Goal: Task Accomplishment & Management: Manage account settings

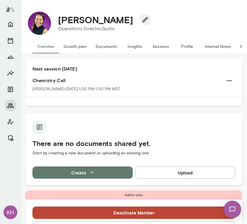
click at [163, 45] on button "Sessions" at bounding box center [161, 46] width 26 height 14
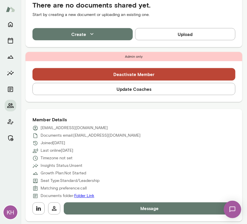
scroll to position [176, 0]
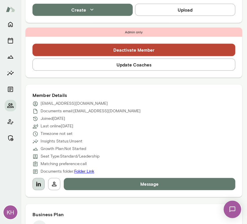
click at [39, 187] on button "button" at bounding box center [38, 184] width 12 height 12
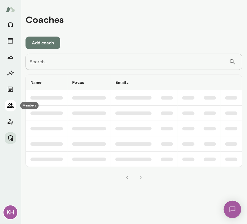
click at [9, 107] on icon "Members" at bounding box center [10, 105] width 7 height 7
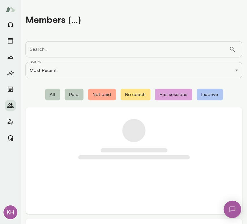
click at [46, 50] on input "Search..." at bounding box center [128, 49] width 204 height 16
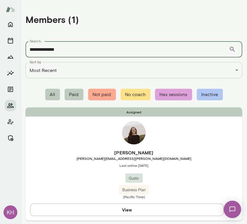
type input "**********"
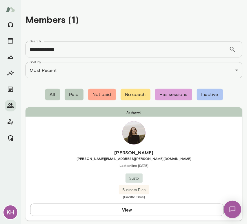
click at [69, 152] on h6 "Sarah Jacobson" at bounding box center [134, 152] width 217 height 7
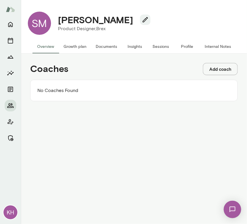
click at [212, 69] on button "Add coach" at bounding box center [220, 69] width 35 height 12
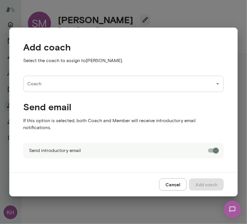
click at [48, 88] on input "Coach" at bounding box center [119, 83] width 187 height 11
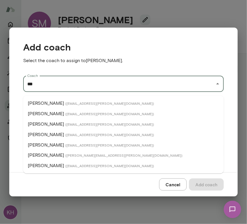
click at [49, 103] on p "Aradhana Goel" at bounding box center [46, 103] width 36 height 7
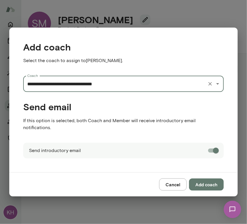
type input "**********"
click at [203, 179] on button "Add coach" at bounding box center [206, 184] width 35 height 12
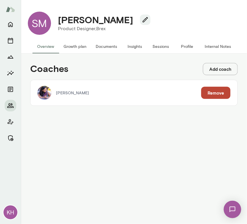
click at [214, 70] on button "Add coach" at bounding box center [220, 69] width 35 height 12
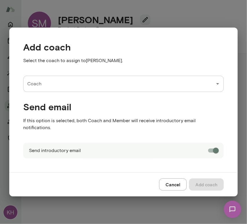
click at [95, 87] on input "Coach" at bounding box center [119, 83] width 187 height 11
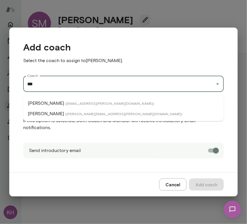
click at [48, 103] on p "[PERSON_NAME]" at bounding box center [46, 103] width 36 height 7
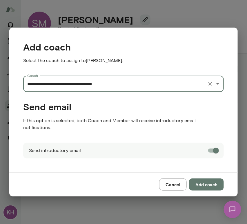
type input "**********"
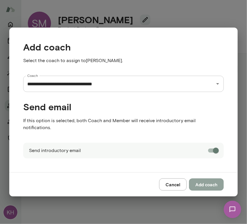
click at [199, 182] on button "Add coach" at bounding box center [206, 184] width 35 height 12
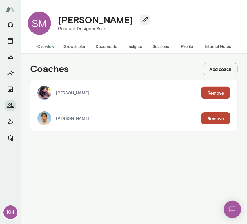
click at [161, 44] on button "Sessions" at bounding box center [161, 46] width 26 height 14
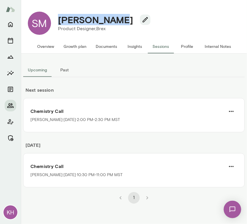
drag, startPoint x: 111, startPoint y: 20, endPoint x: 58, endPoint y: 20, distance: 52.5
click at [58, 20] on div "Salil Malkan" at bounding box center [101, 19] width 97 height 11
click at [58, 20] on h4 "Salil Malkan" at bounding box center [95, 19] width 75 height 11
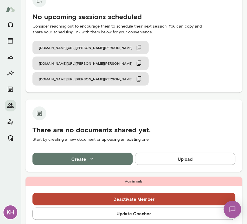
scroll to position [245, 0]
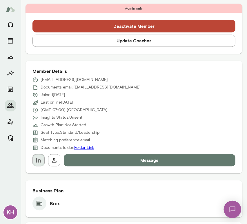
click at [41, 157] on icon "button" at bounding box center [38, 160] width 7 height 7
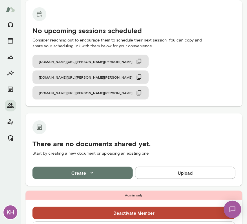
scroll to position [0, 0]
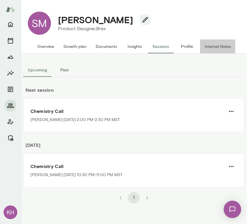
click at [219, 48] on button "Internal Notes" at bounding box center [218, 46] width 36 height 14
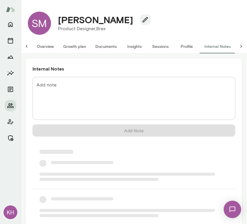
scroll to position [0, 5]
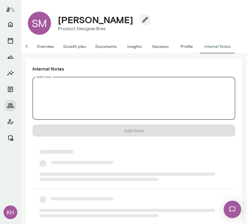
click at [102, 82] on textarea "Add note" at bounding box center [134, 98] width 195 height 33
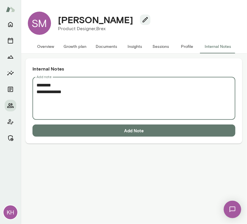
paste textarea "**********"
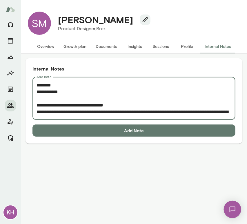
scroll to position [77, 0]
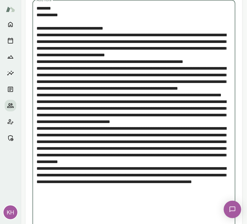
click at [37, 33] on textarea "Add note" at bounding box center [132, 115] width 190 height 220
click at [37, 67] on textarea "Add note" at bounding box center [132, 115] width 190 height 220
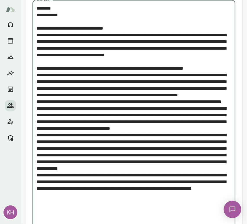
click at [37, 125] on textarea "Add note" at bounding box center [132, 118] width 190 height 227
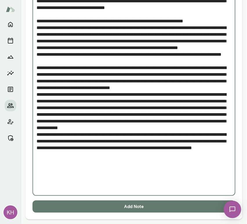
scroll to position [124, 0]
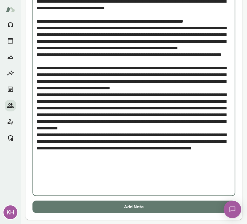
click at [37, 122] on textarea "Add note" at bounding box center [132, 75] width 190 height 234
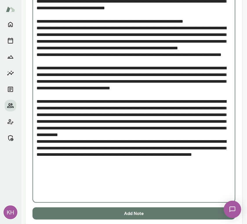
scroll to position [131, 0]
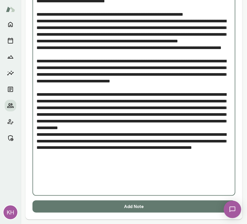
click at [37, 167] on textarea "Add note" at bounding box center [132, 71] width 190 height 240
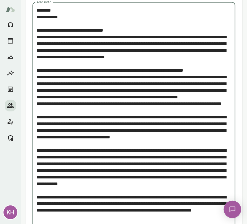
scroll to position [75, 0]
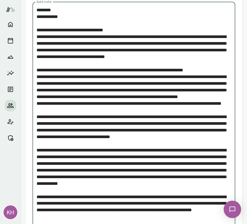
drag, startPoint x: 60, startPoint y: 121, endPoint x: 34, endPoint y: 115, distance: 27.3
click at [34, 115] on div "* Add note" at bounding box center [133, 130] width 203 height 257
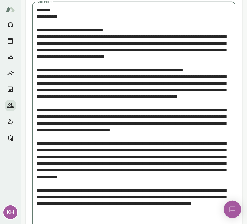
scroll to position [124, 0]
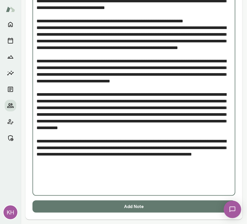
type textarea "**********"
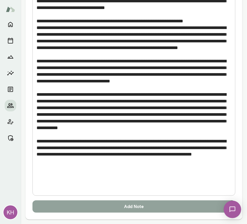
click at [130, 207] on button "Add Note" at bounding box center [133, 207] width 203 height 12
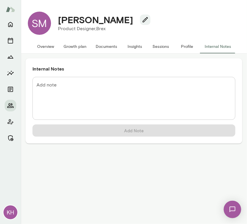
scroll to position [0, 0]
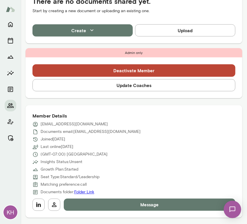
scroll to position [149, 0]
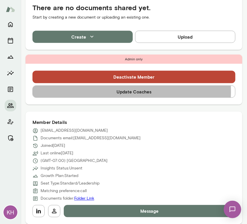
click at [102, 92] on button "Update Coaches" at bounding box center [133, 92] width 203 height 12
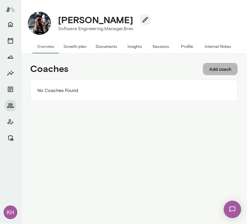
click at [213, 68] on button "Add coach" at bounding box center [220, 69] width 35 height 12
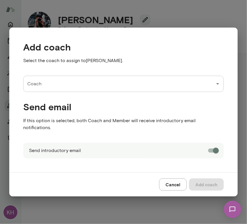
click at [56, 85] on input "Coach" at bounding box center [119, 83] width 187 height 11
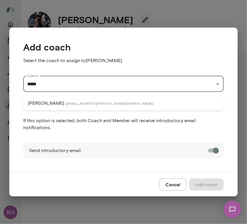
click at [65, 103] on span "( [EMAIL_ADDRESS][PERSON_NAME][DOMAIN_NAME] )" at bounding box center [109, 103] width 89 height 5
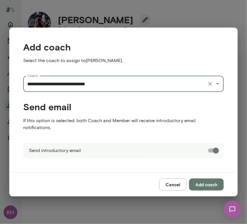
type input "**********"
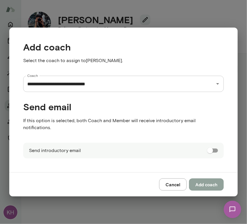
click at [205, 183] on button "Add coach" at bounding box center [206, 184] width 35 height 12
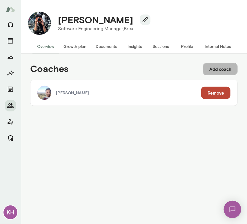
click at [222, 68] on button "Add coach" at bounding box center [220, 69] width 35 height 12
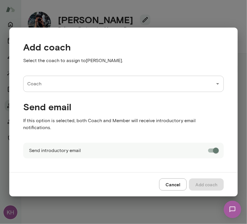
click at [137, 89] on input "Coach" at bounding box center [119, 83] width 187 height 11
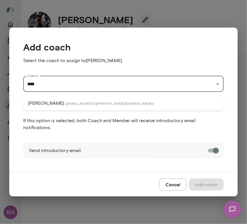
click at [130, 99] on li "[PERSON_NAME] ( [EMAIL_ADDRESS][PERSON_NAME][DOMAIN_NAME] )" at bounding box center [123, 103] width 201 height 10
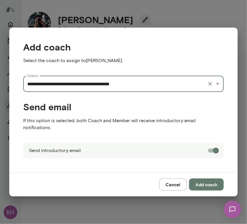
type input "**********"
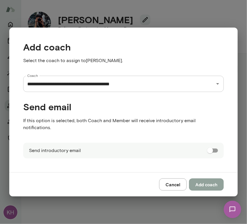
click at [203, 180] on button "Add coach" at bounding box center [206, 184] width 35 height 12
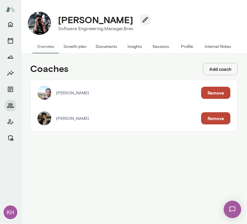
click at [216, 43] on button "Internal Notes" at bounding box center [218, 46] width 36 height 14
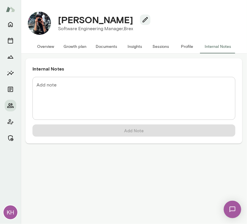
click at [62, 88] on textarea "Add note" at bounding box center [134, 98] width 195 height 33
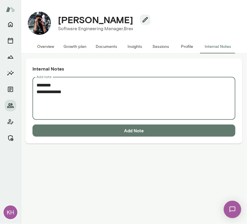
paste textarea "**********"
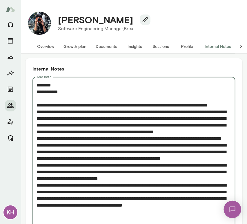
click at [37, 118] on textarea "Add note" at bounding box center [132, 165] width 190 height 167
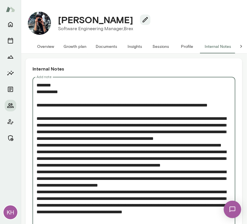
click at [37, 158] on textarea "Add note" at bounding box center [132, 169] width 190 height 174
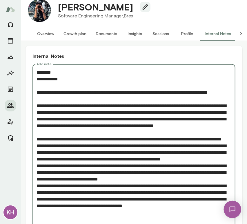
scroll to position [14, 0]
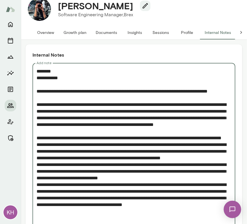
drag, startPoint x: 78, startPoint y: 158, endPoint x: 35, endPoint y: 149, distance: 43.9
click at [35, 149] on div "* Add note" at bounding box center [133, 158] width 203 height 190
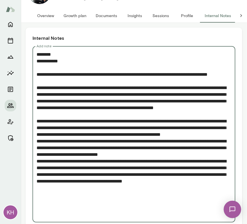
scroll to position [31, 0]
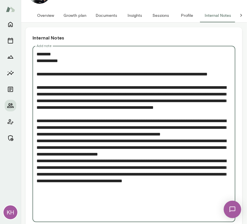
click at [44, 126] on textarea "Add note" at bounding box center [132, 134] width 190 height 167
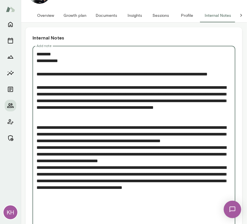
paste textarea "**********"
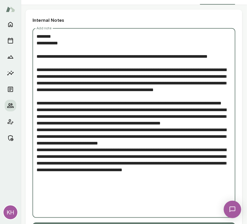
scroll to position [49, 0]
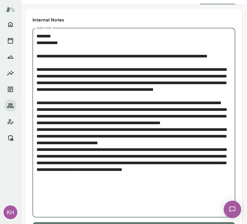
click at [38, 156] on textarea "Add note" at bounding box center [132, 123] width 190 height 180
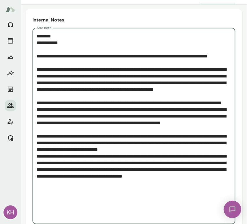
click at [37, 183] on textarea "Add note" at bounding box center [132, 126] width 190 height 187
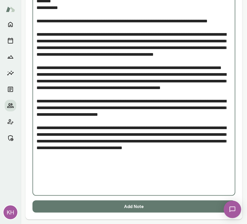
scroll to position [84, 0]
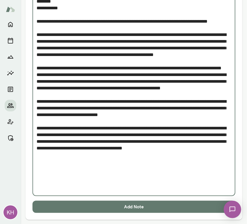
type textarea "**********"
click at [117, 205] on button "Add Note" at bounding box center [133, 207] width 203 height 12
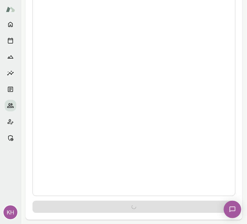
scroll to position [0, 0]
